Goal: Check status: Check status

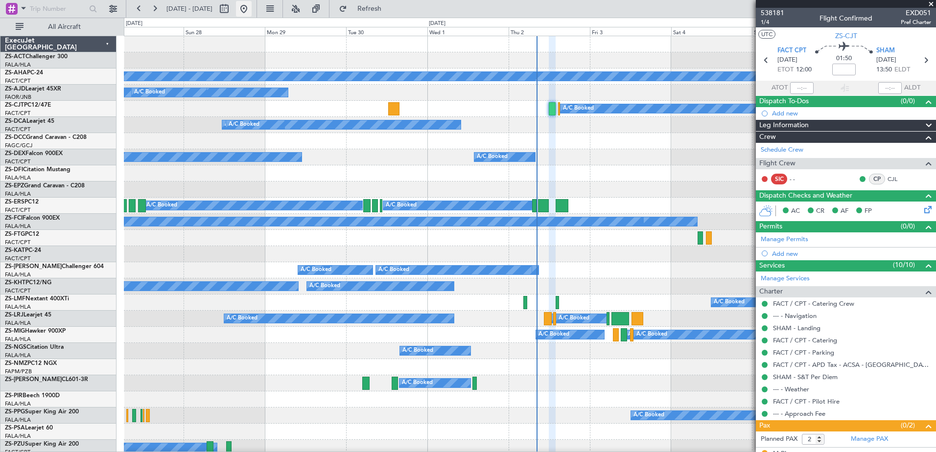
click at [252, 3] on button at bounding box center [244, 9] width 16 height 16
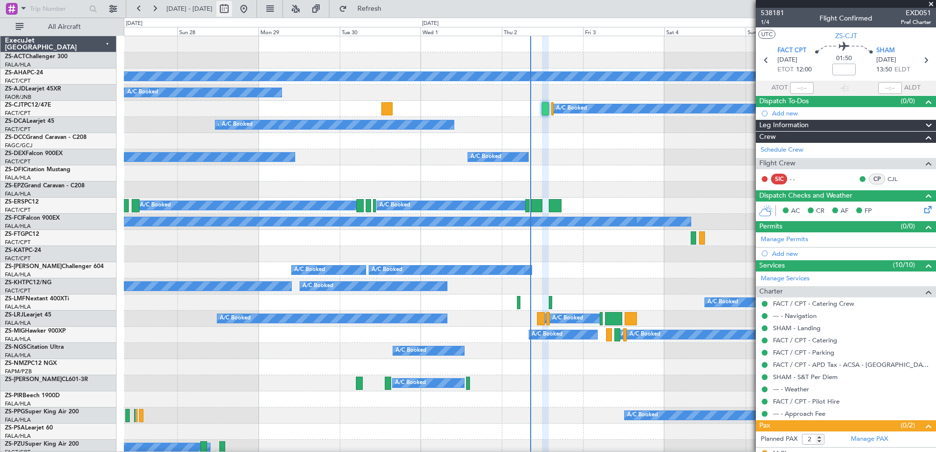
click at [232, 6] on button at bounding box center [224, 9] width 16 height 16
select select "9"
select select "2025"
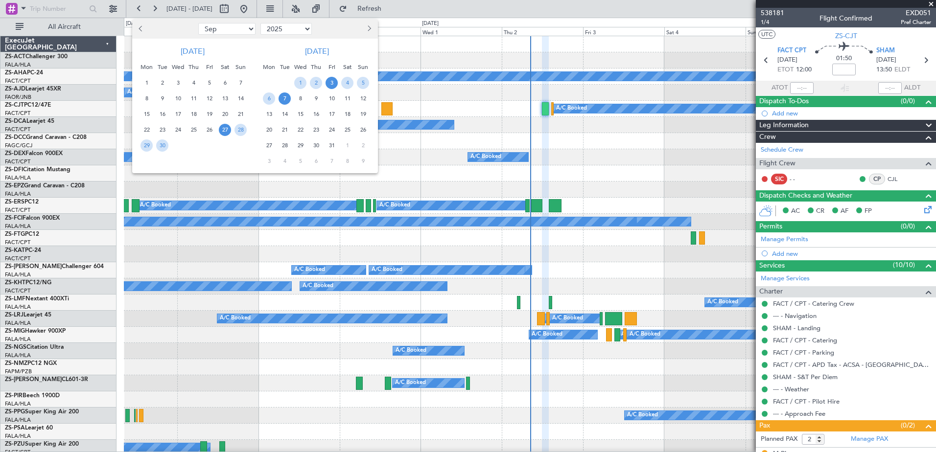
click at [333, 83] on span "3" at bounding box center [332, 83] width 12 height 12
click at [363, 86] on span "5" at bounding box center [363, 83] width 12 height 12
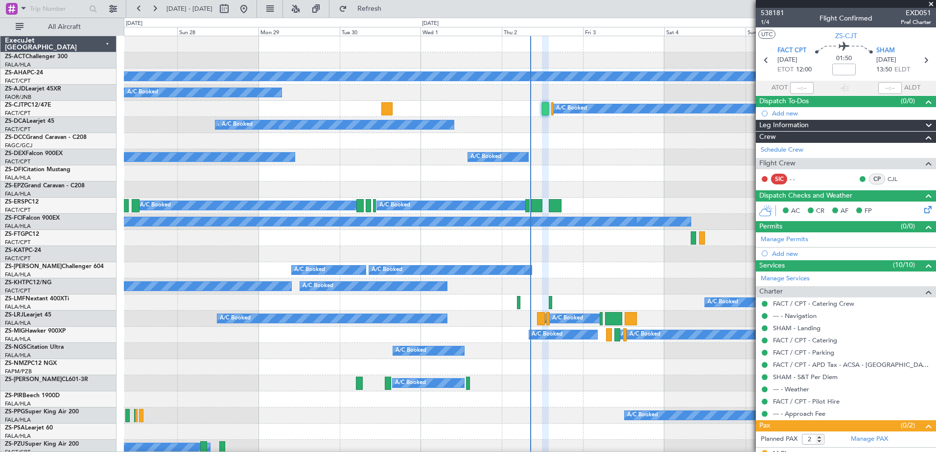
select select "10"
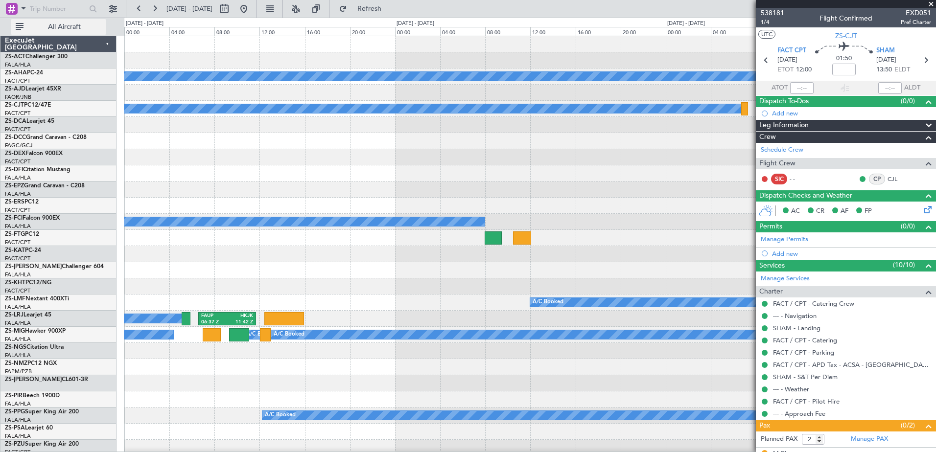
click at [54, 26] on span "All Aircraft" at bounding box center [64, 27] width 78 height 7
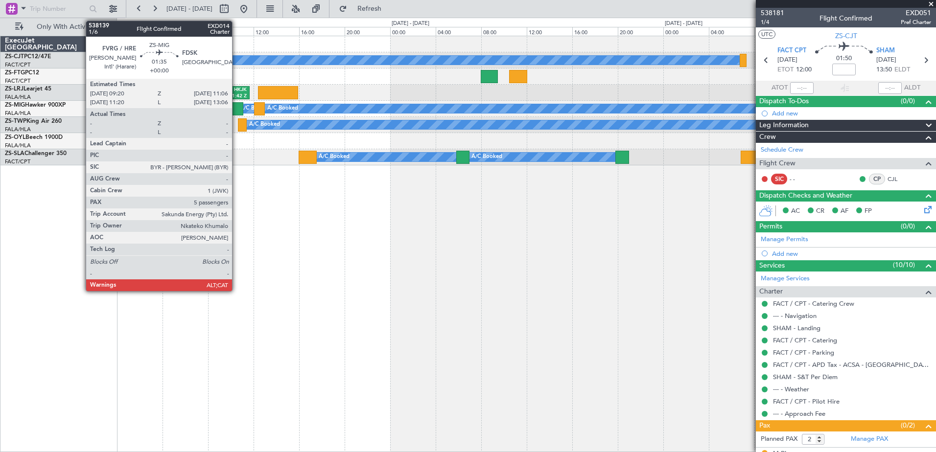
click at [236, 104] on div at bounding box center [233, 108] width 21 height 13
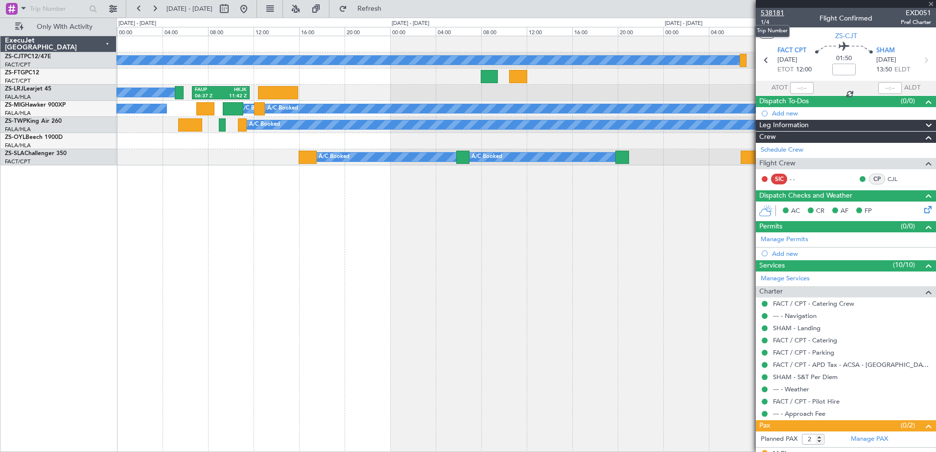
type input "5"
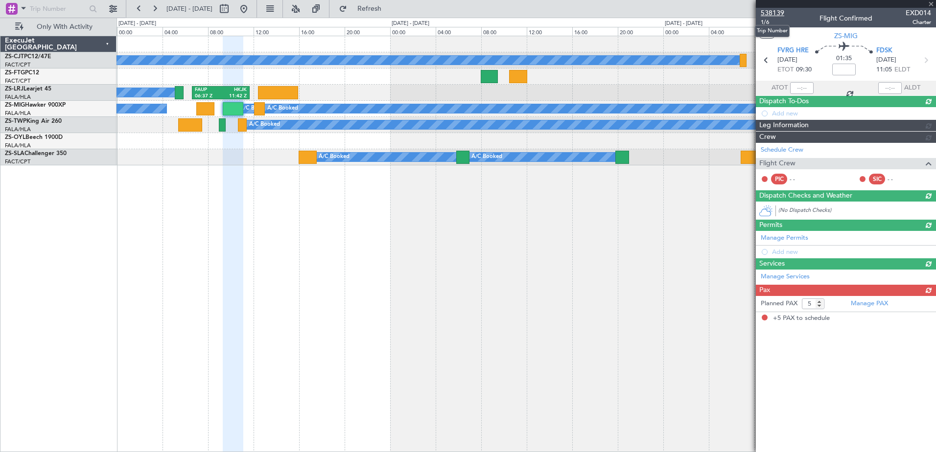
click at [777, 11] on span "538139" at bounding box center [773, 13] width 24 height 10
